Goal: Information Seeking & Learning: Learn about a topic

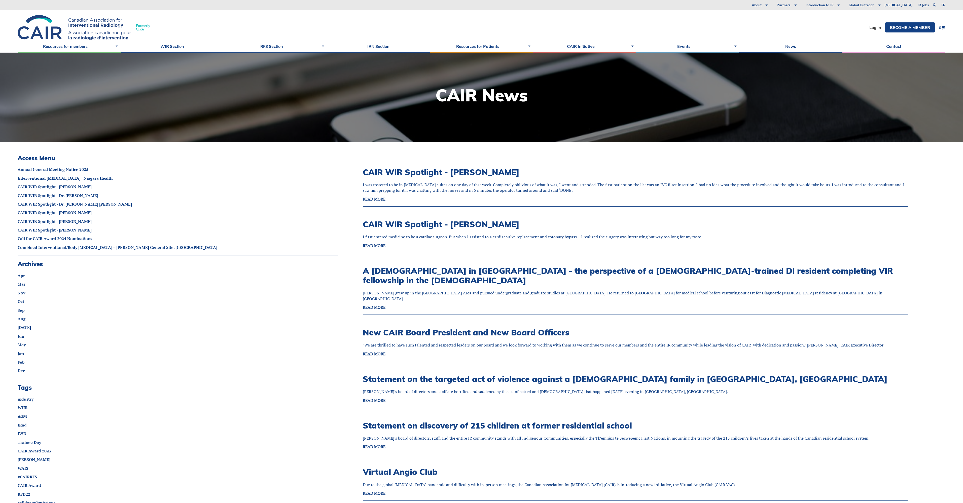
click at [417, 270] on link "A Canadian in America - the perspective of a Canadian-trained DI resident compl…" at bounding box center [628, 276] width 530 height 20
click at [87, 248] on span "Combined Interventional/Body Radiologist – Hamilton General Site, ON" at bounding box center [118, 248] width 200 height 6
click at [54, 179] on span "Interventional Radiologist | Niagara Health" at bounding box center [65, 178] width 95 height 6
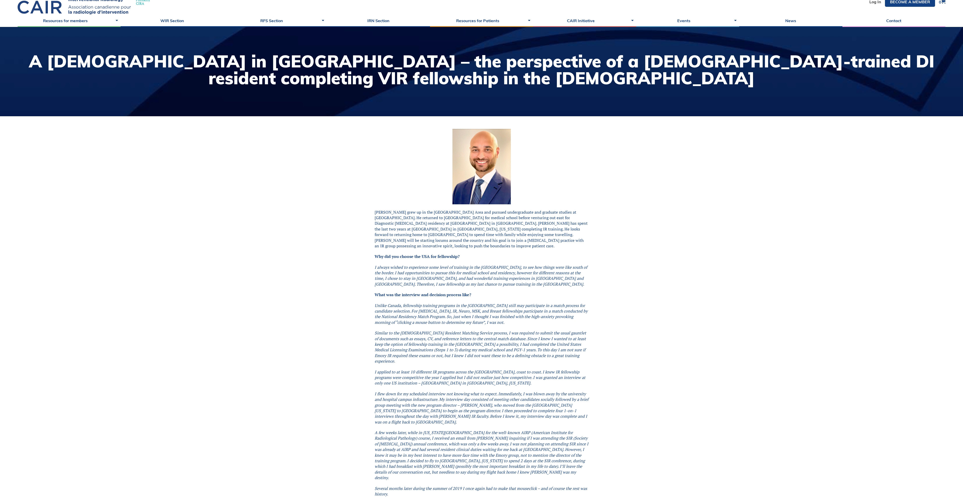
scroll to position [25, 0]
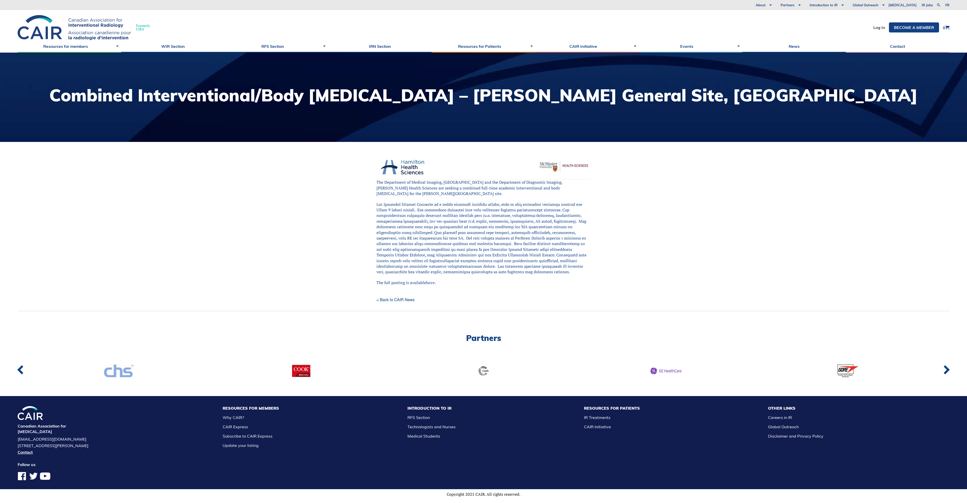
click at [433, 283] on link "here." at bounding box center [431, 283] width 10 height 6
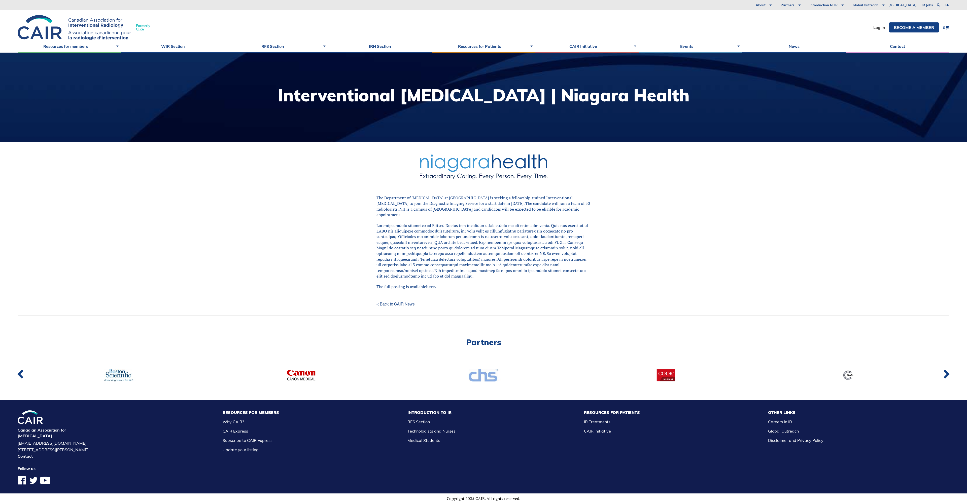
click at [429, 284] on link "here." at bounding box center [431, 287] width 10 height 6
